Goal: Information Seeking & Learning: Learn about a topic

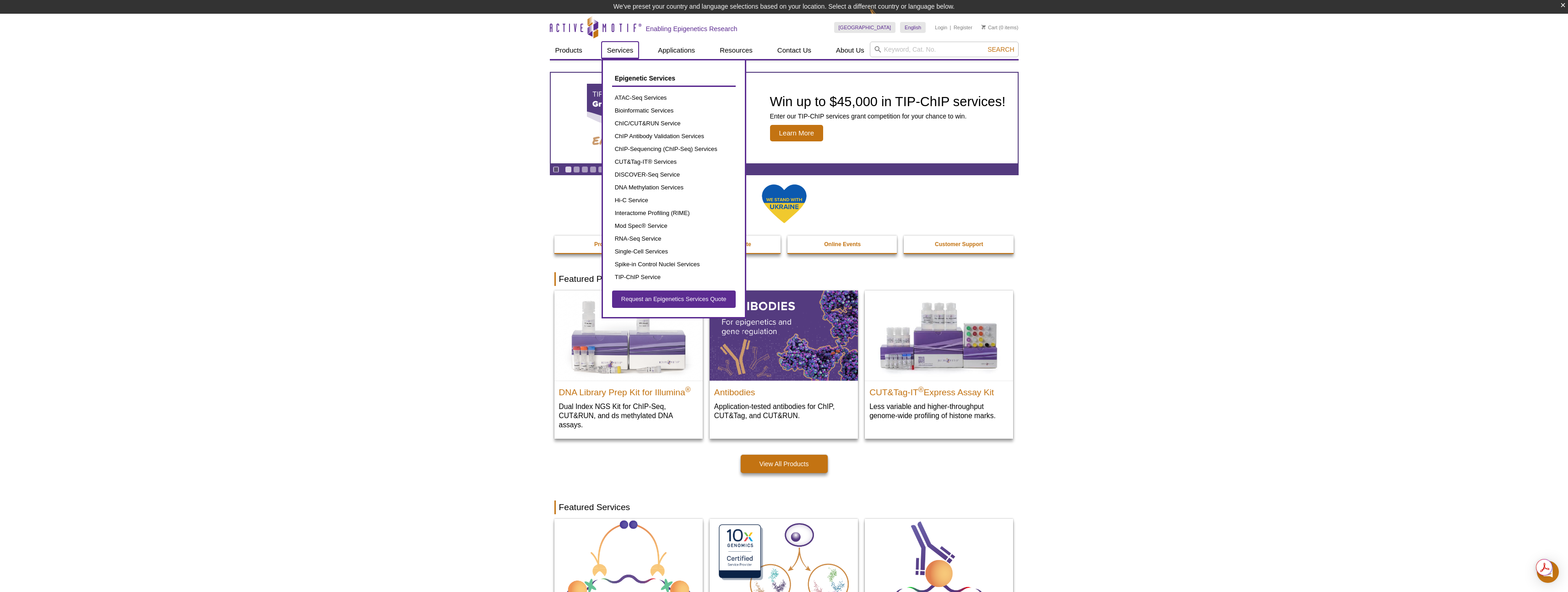
click at [609, 49] on link "Services" at bounding box center [620, 50] width 38 height 17
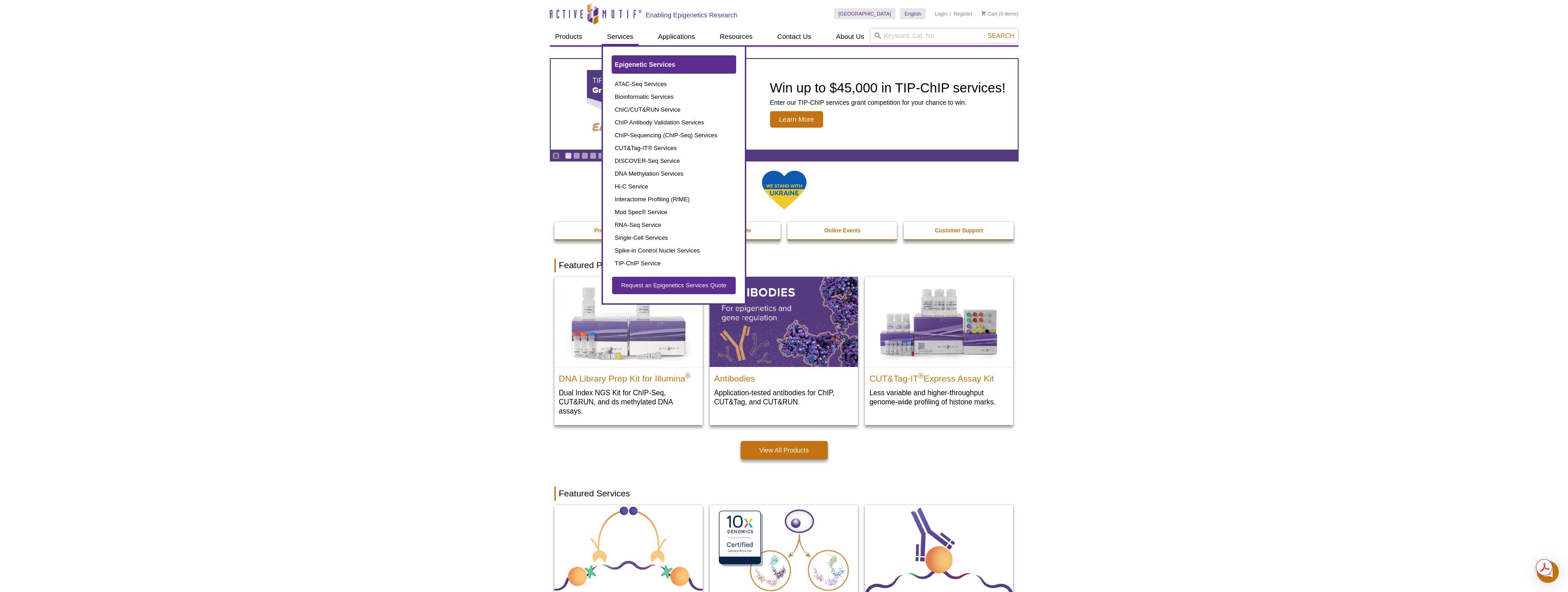
click at [620, 63] on span "Epigenetic Services" at bounding box center [645, 64] width 60 height 7
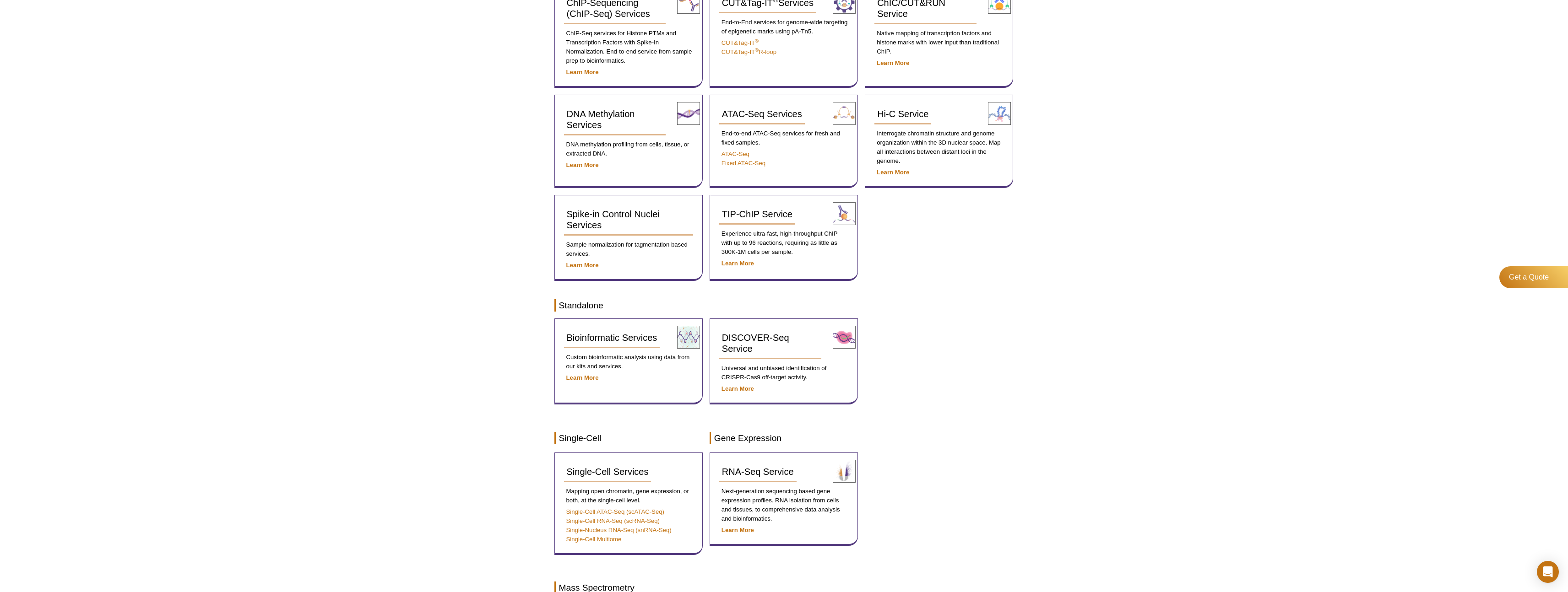
scroll to position [210, 0]
click at [463, 271] on div "Active Motif Logo Enabling Epigenetics Research 0 Search Skip to content Active…" at bounding box center [784, 454] width 1568 height 1281
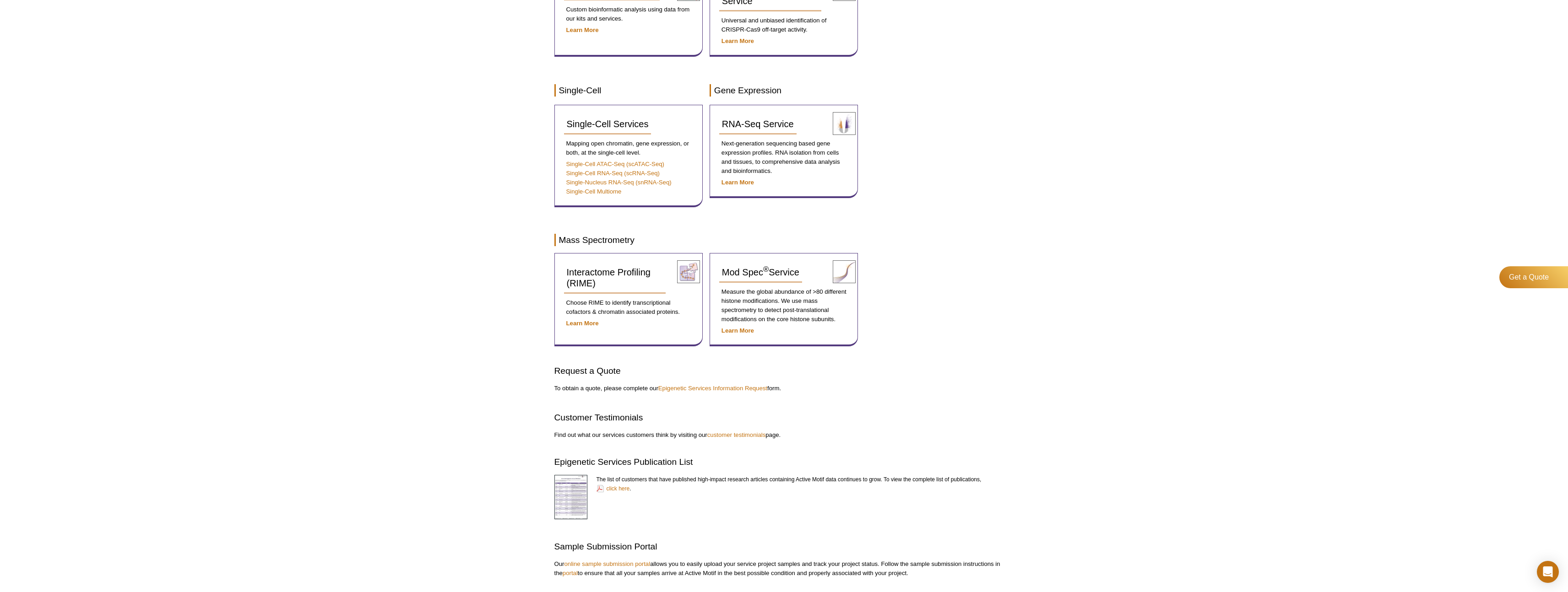
scroll to position [558, 0]
click at [472, 296] on div "Active Motif Logo Enabling Epigenetics Research 0 Search Skip to content Active…" at bounding box center [784, 125] width 1568 height 1320
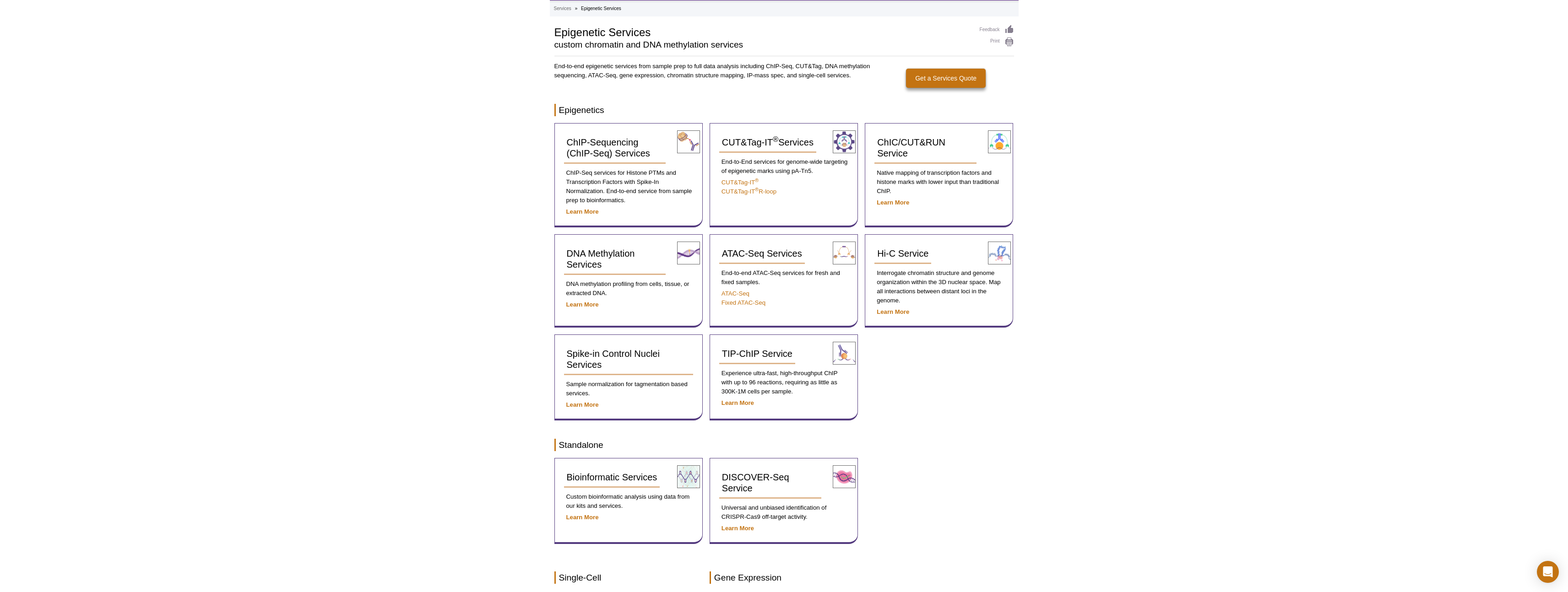
scroll to position [67, 0]
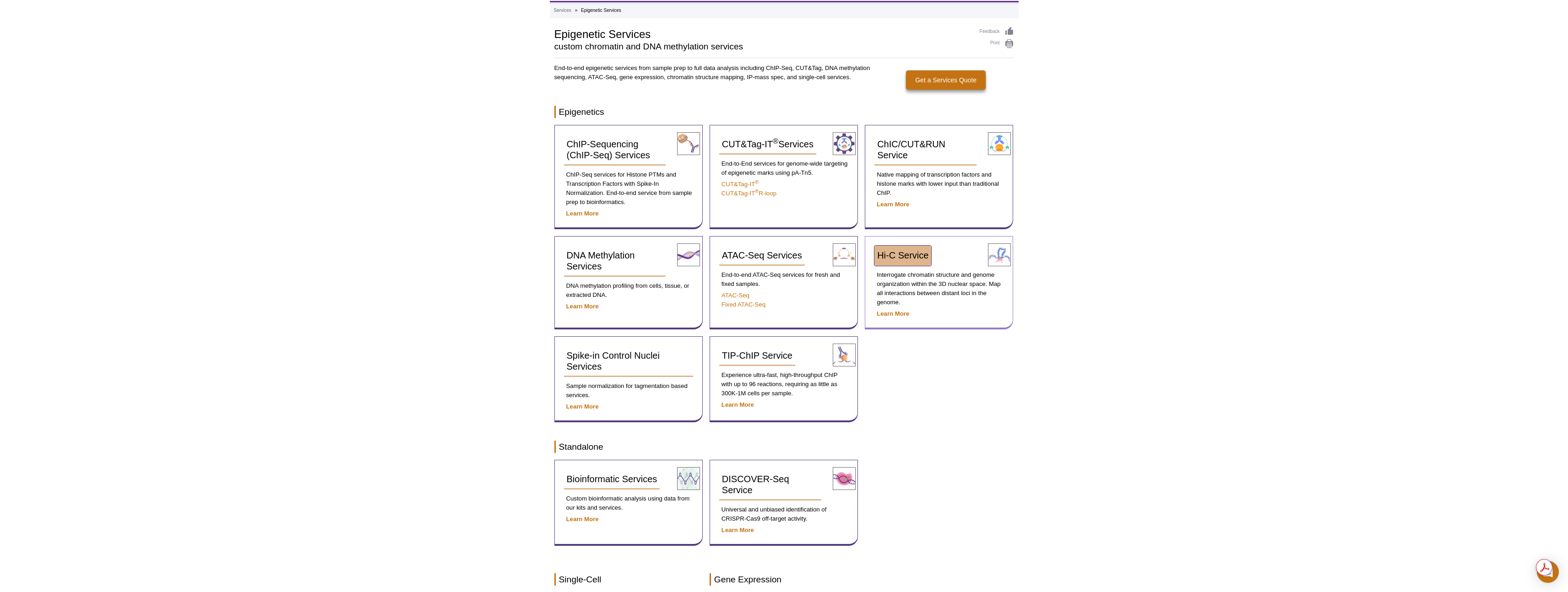
click at [919, 257] on span "Hi-C Service" at bounding box center [902, 255] width 51 height 10
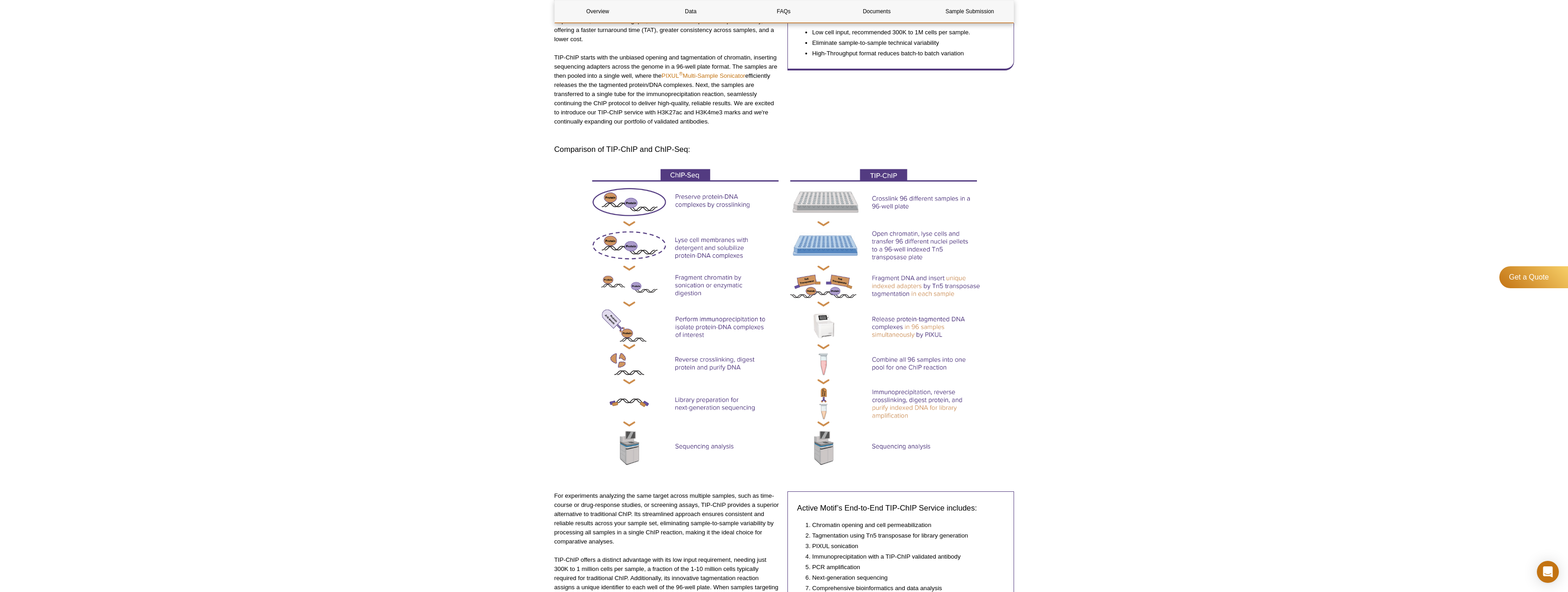
scroll to position [248, 0]
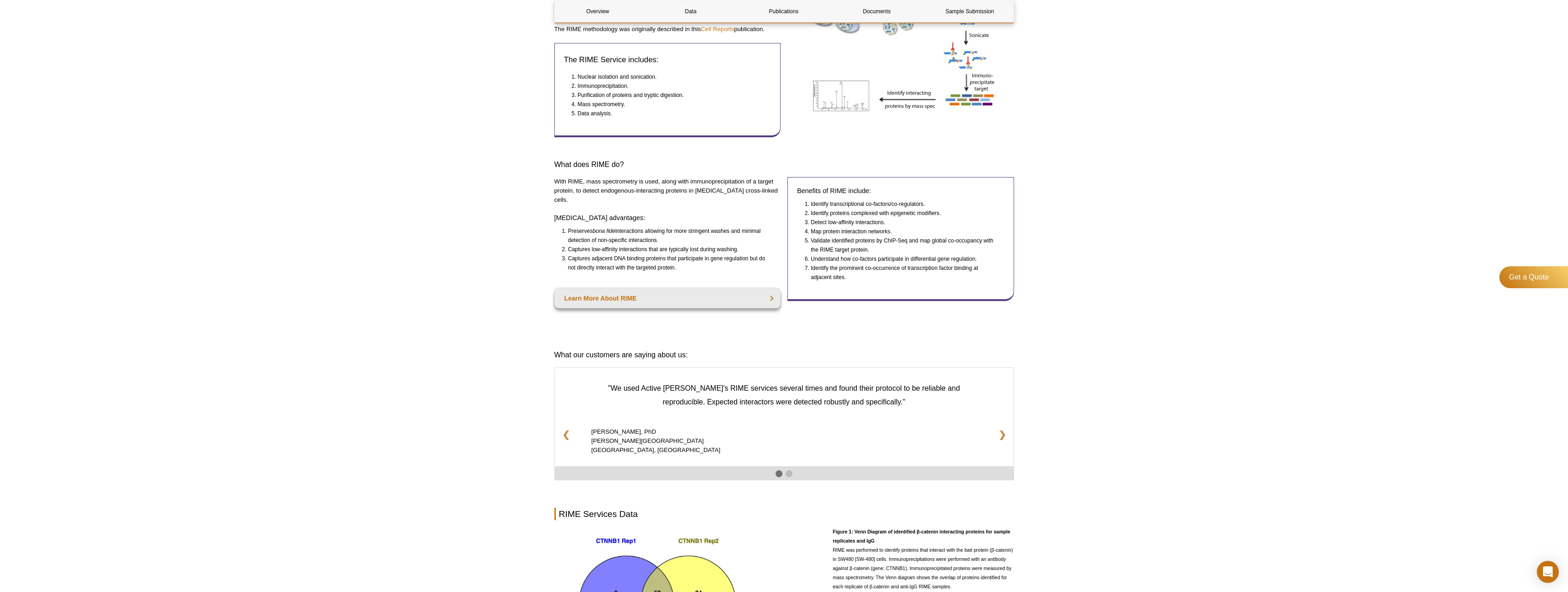
scroll to position [241, 0]
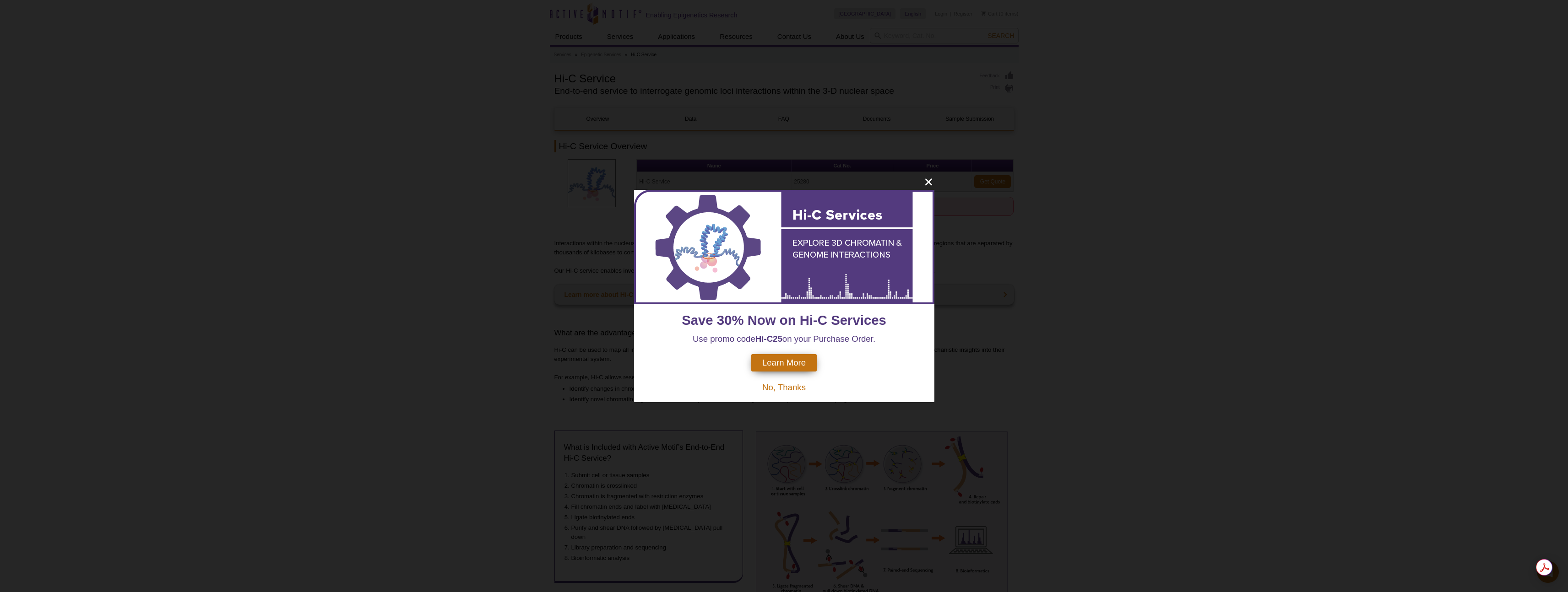
click at [789, 390] on span "No, Thanks" at bounding box center [784, 387] width 43 height 9
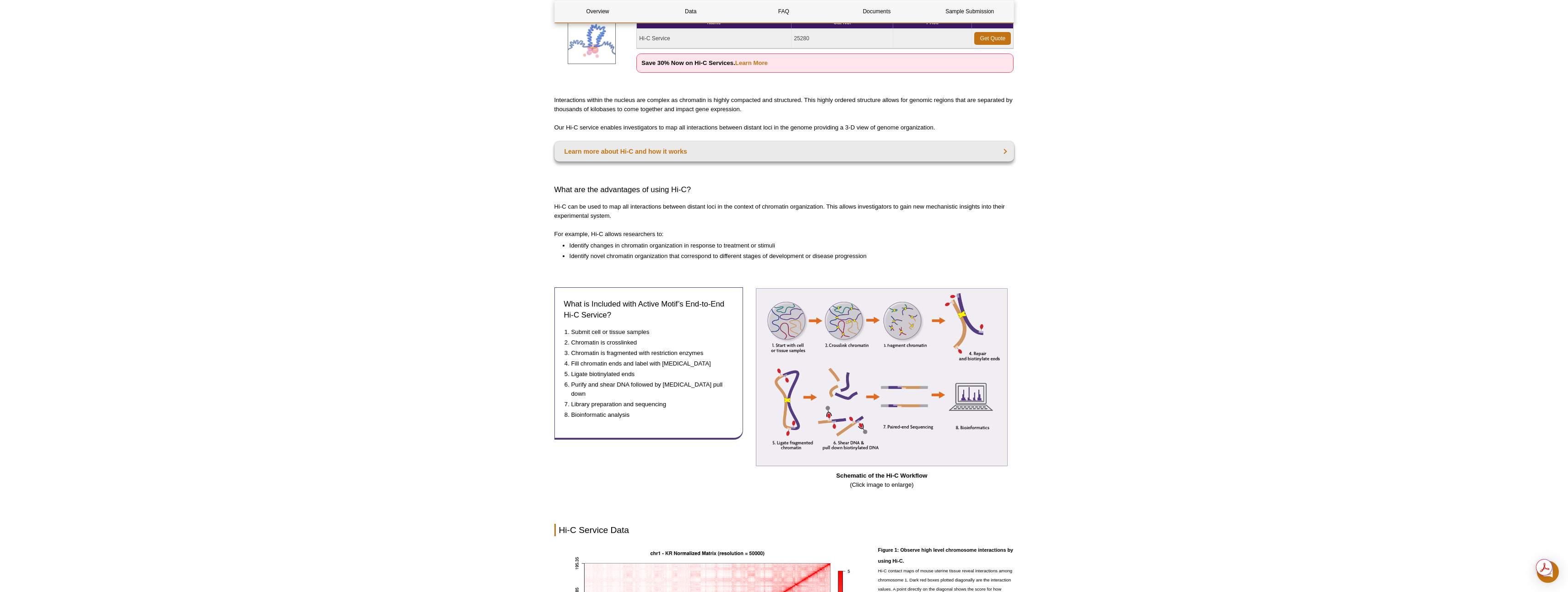
scroll to position [145, 0]
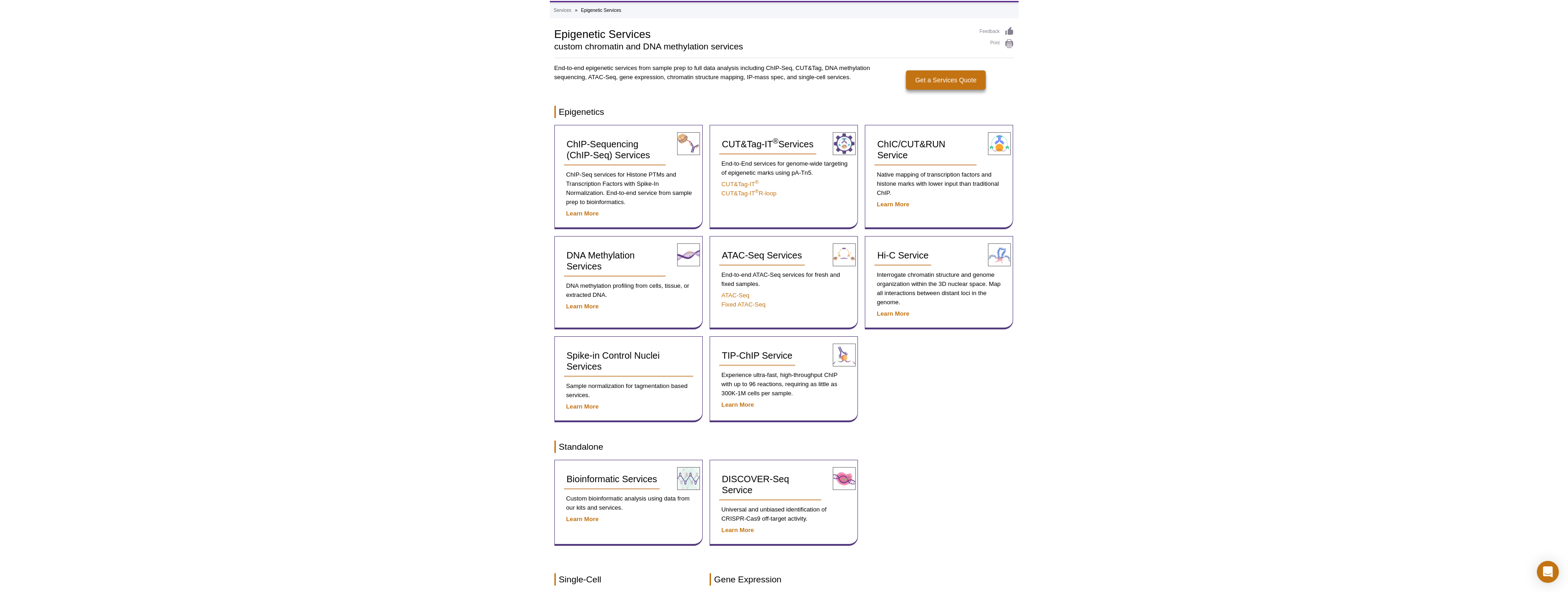
scroll to position [90, 0]
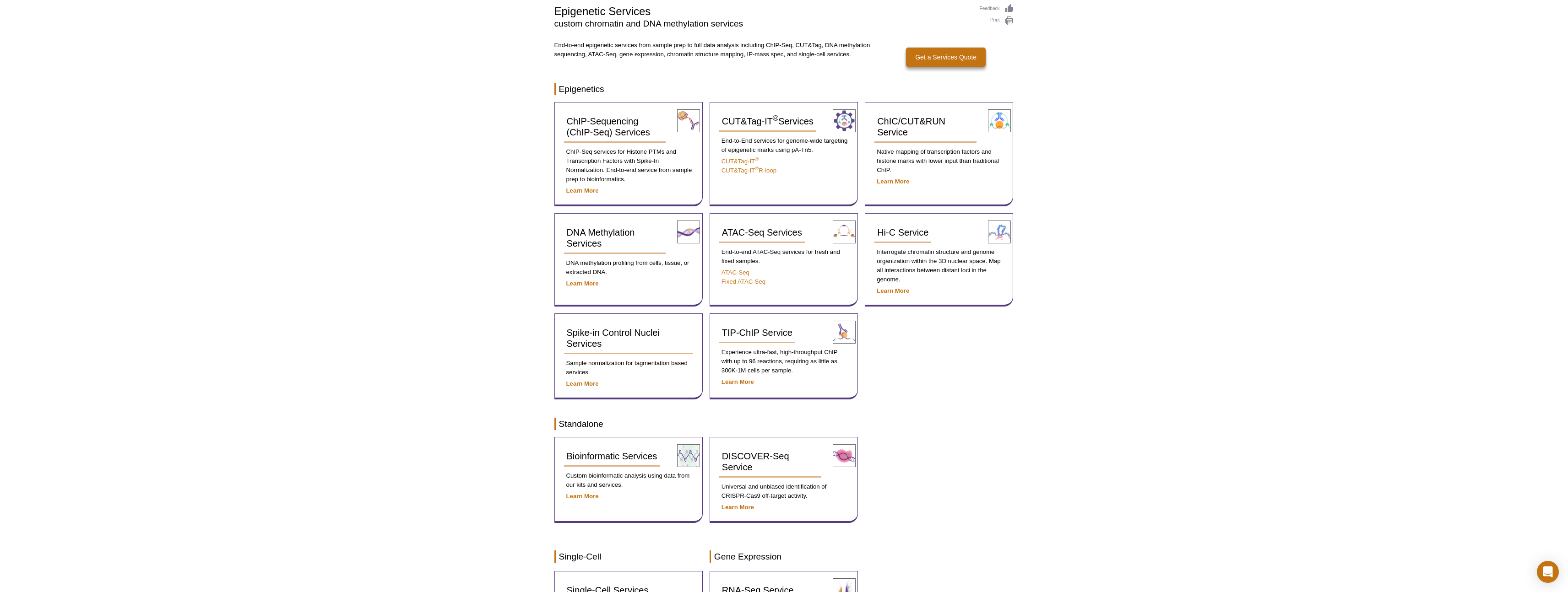
click at [1263, 49] on div "Active Motif Logo Enabling Epigenetics Research 0 Search Skip to content Active…" at bounding box center [784, 573] width 1568 height 1281
